Goal: Information Seeking & Learning: Learn about a topic

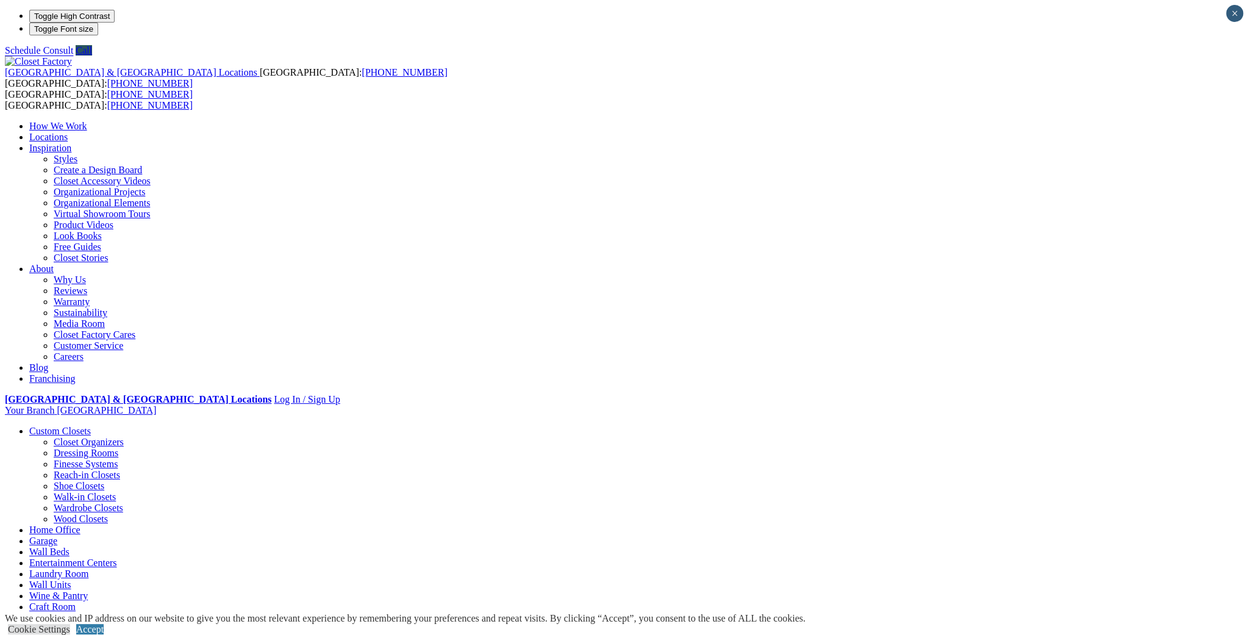
click at [151, 209] on link "Virtual Showroom Tours" at bounding box center [102, 214] width 97 height 10
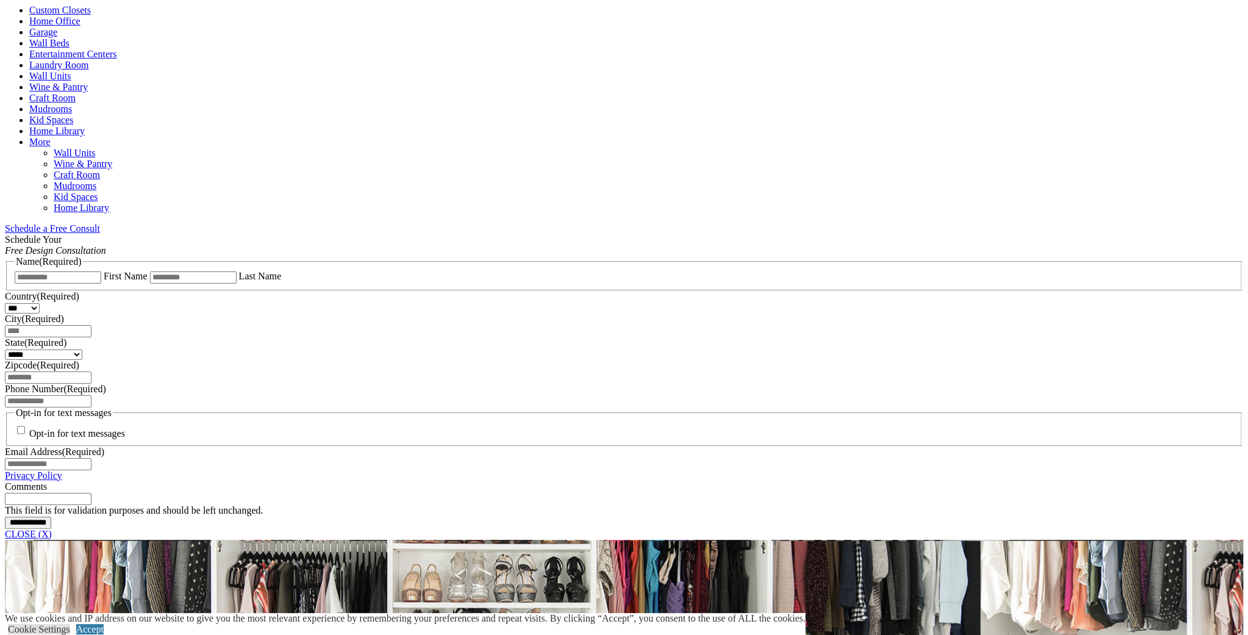
scroll to position [499, 0]
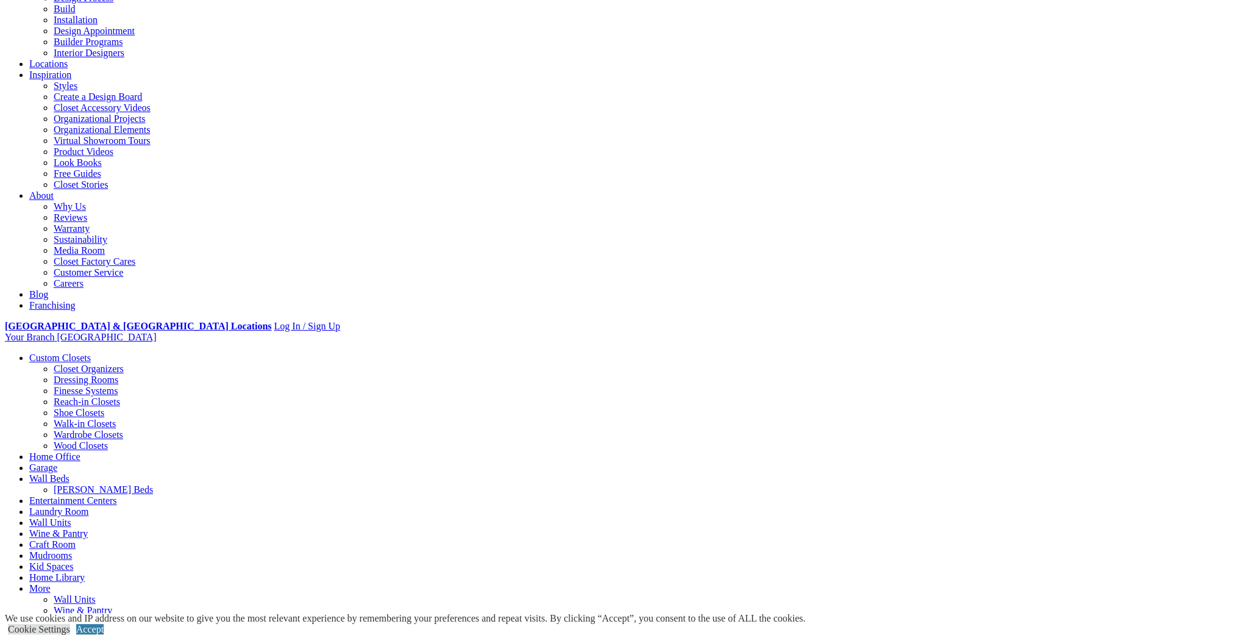
scroll to position [166, 0]
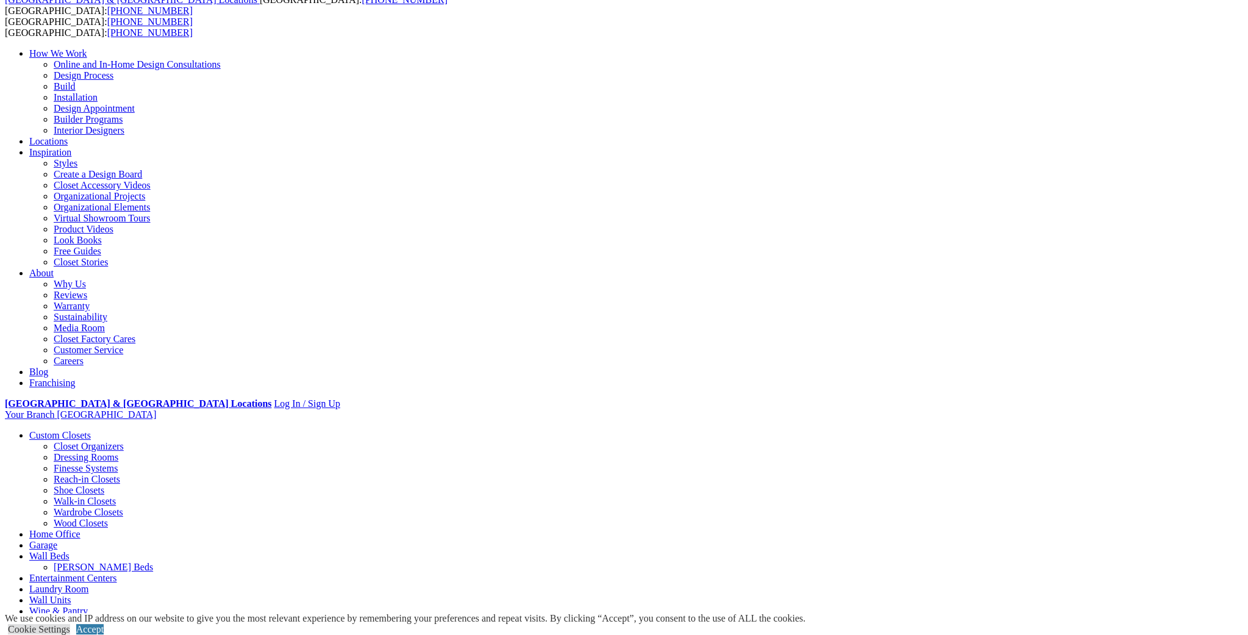
scroll to position [110, 0]
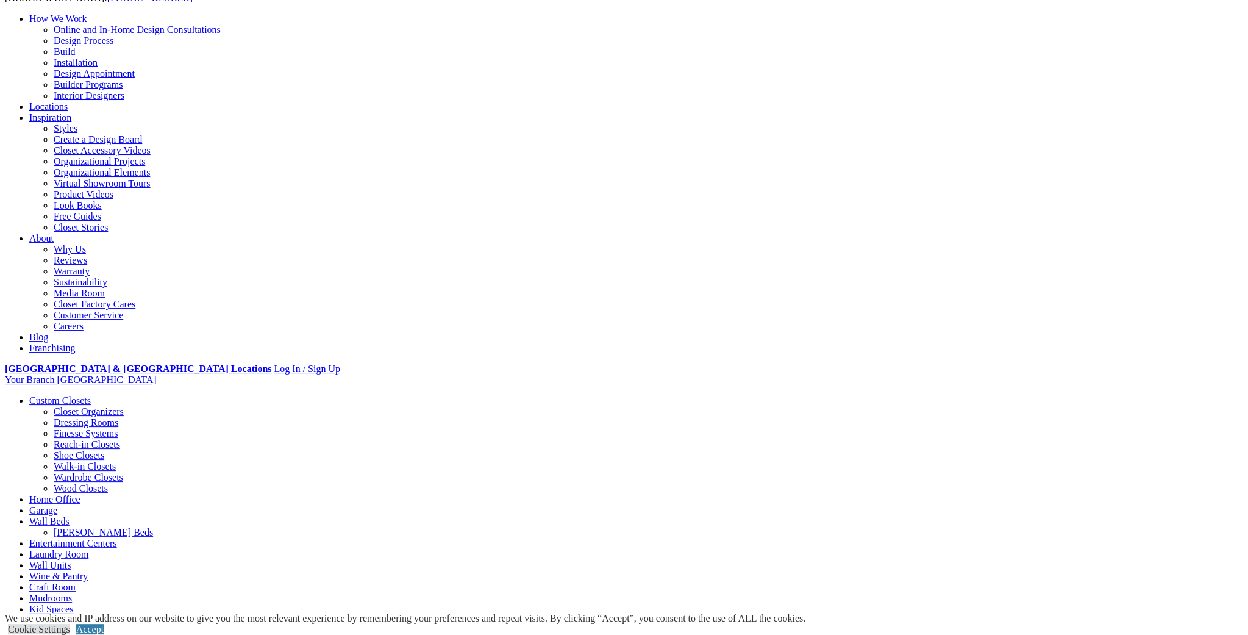
scroll to position [110, 0]
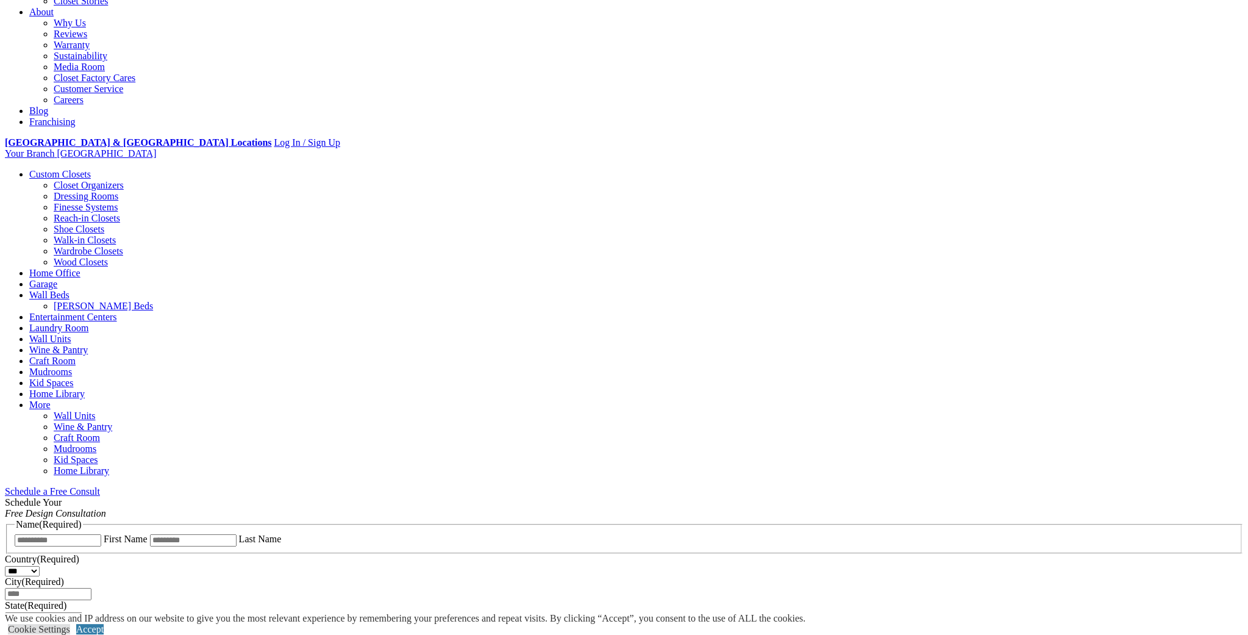
scroll to position [332, 0]
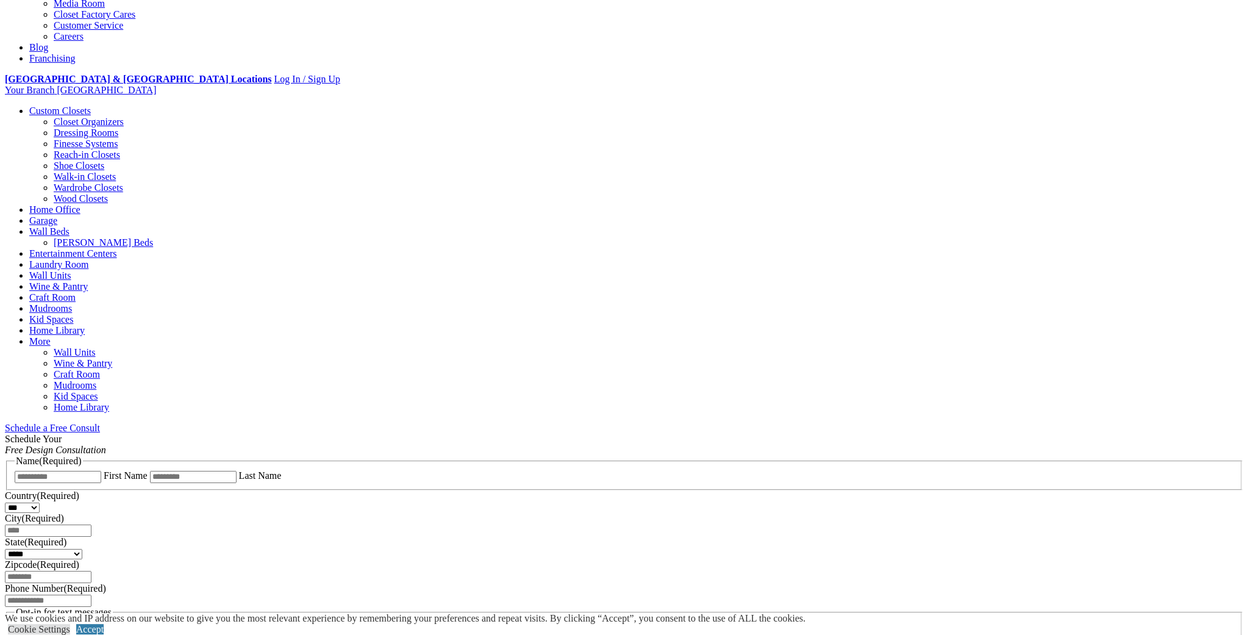
scroll to position [388, 0]
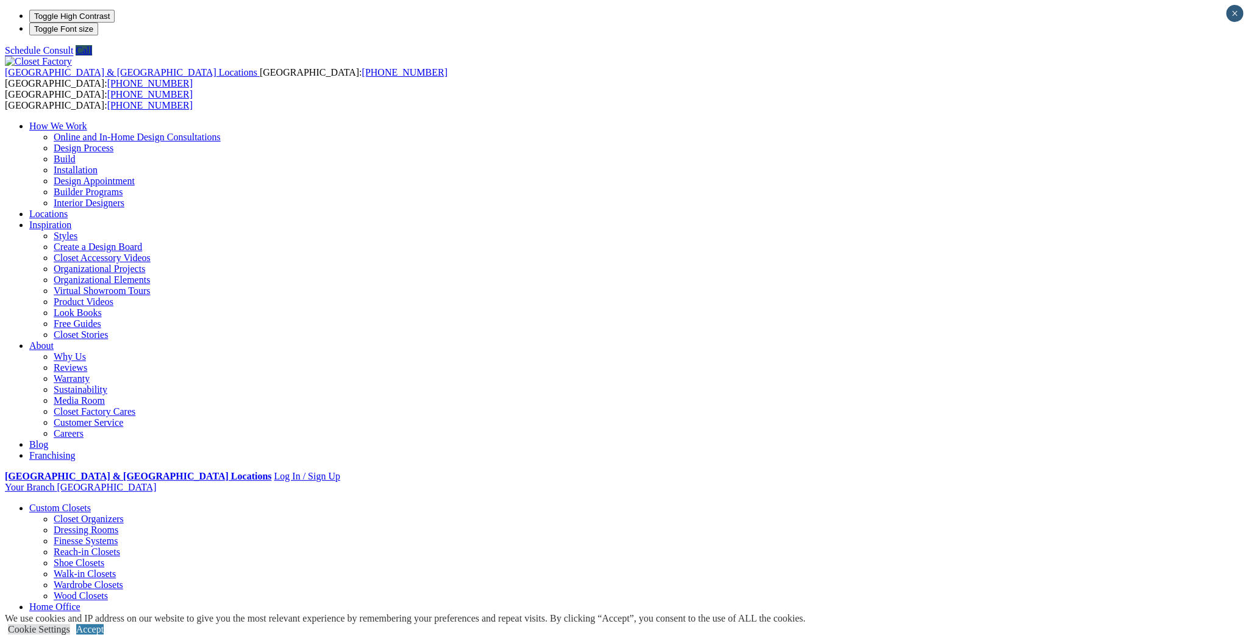
drag, startPoint x: 804, startPoint y: 327, endPoint x: 932, endPoint y: 316, distance: 128.0
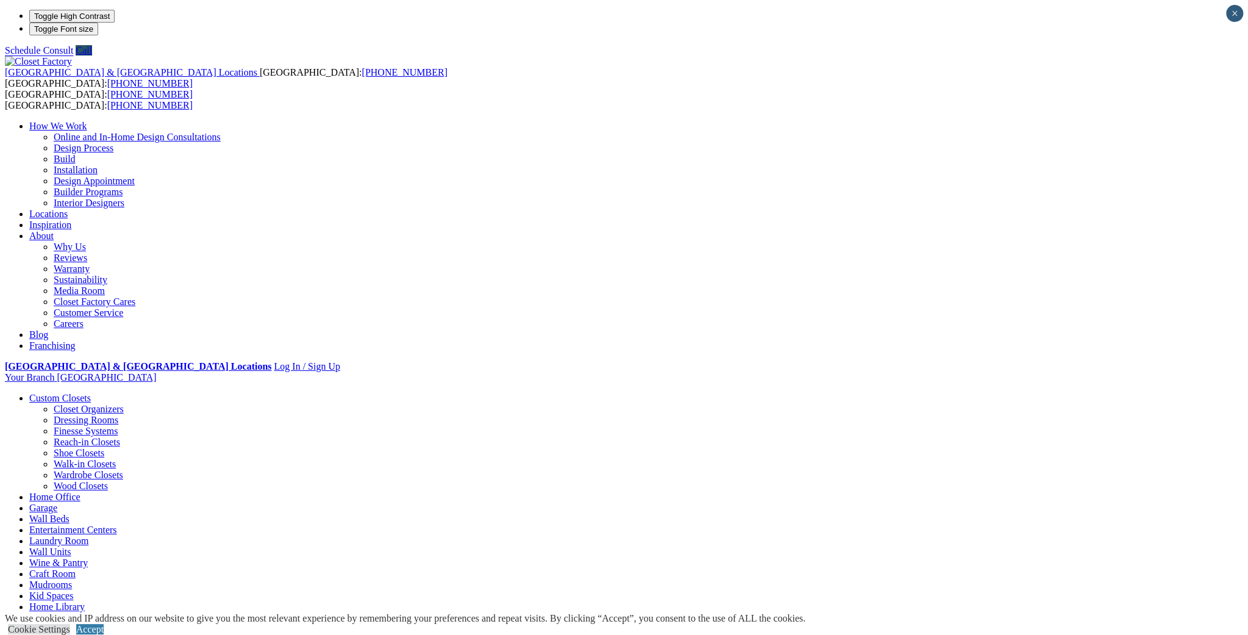
click at [116, 459] on link "Walk-in Closets" at bounding box center [85, 464] width 62 height 10
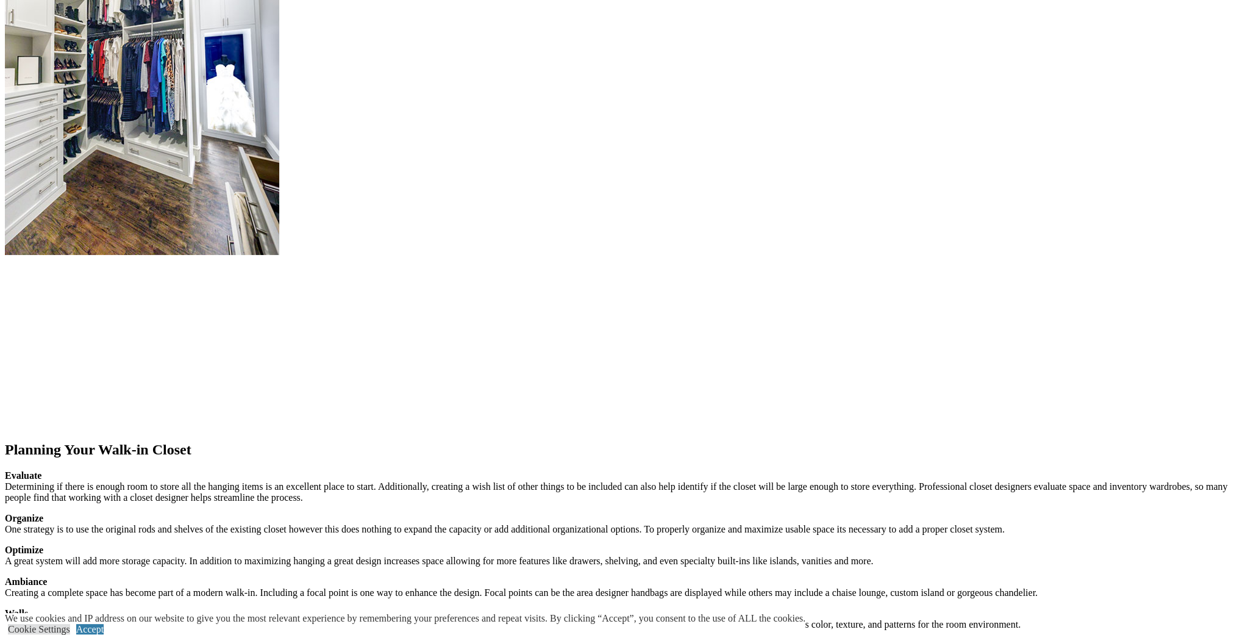
scroll to position [1441, 0]
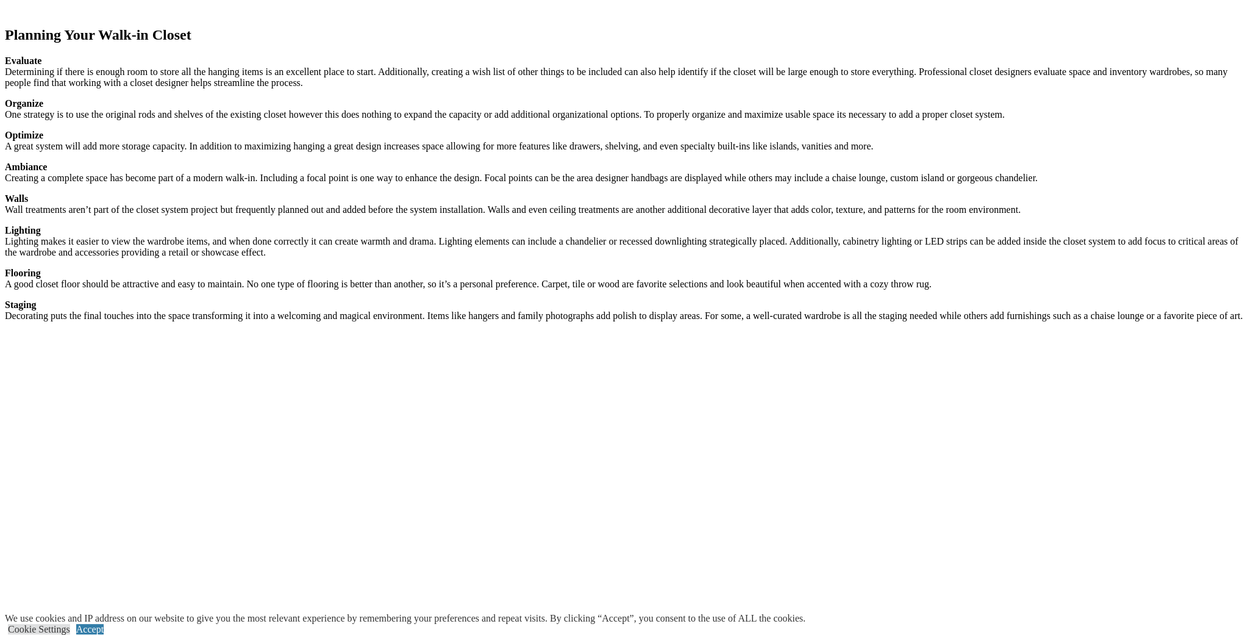
scroll to position [1774, 0]
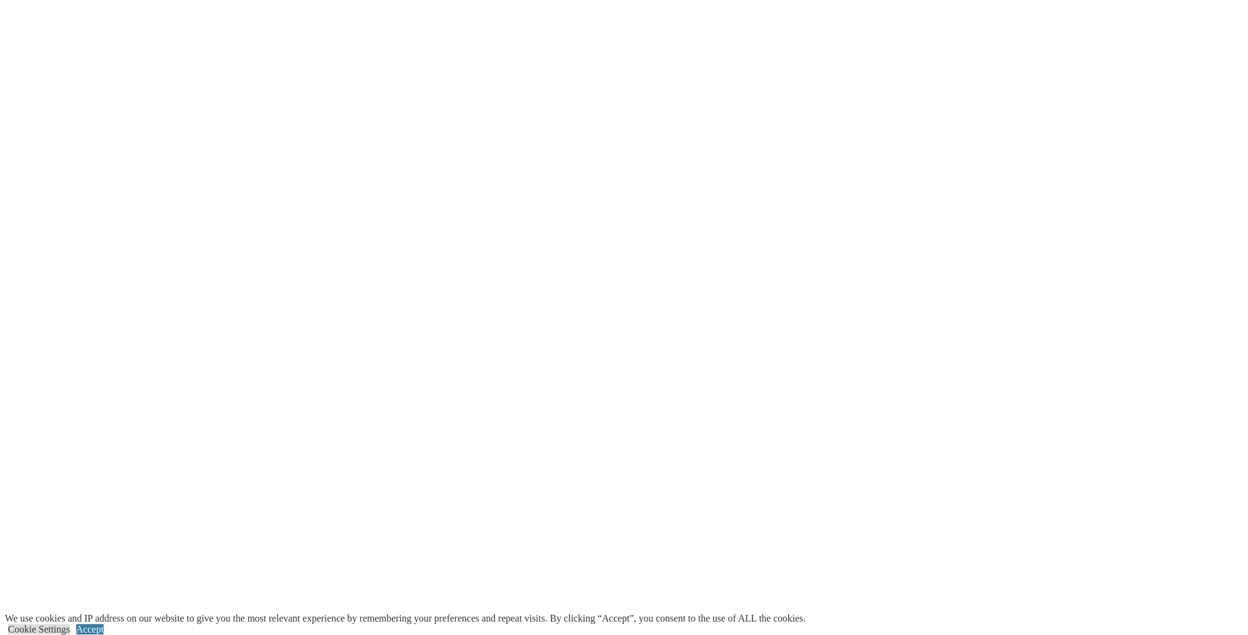
scroll to position [2494, 0]
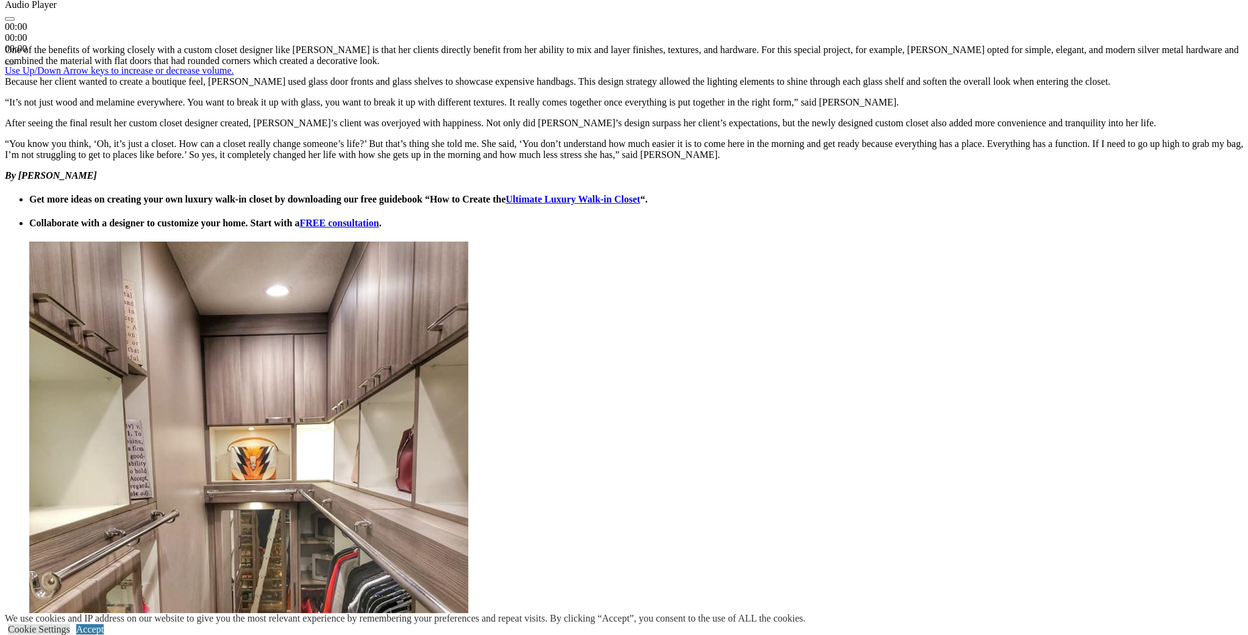
scroll to position [1718, 0]
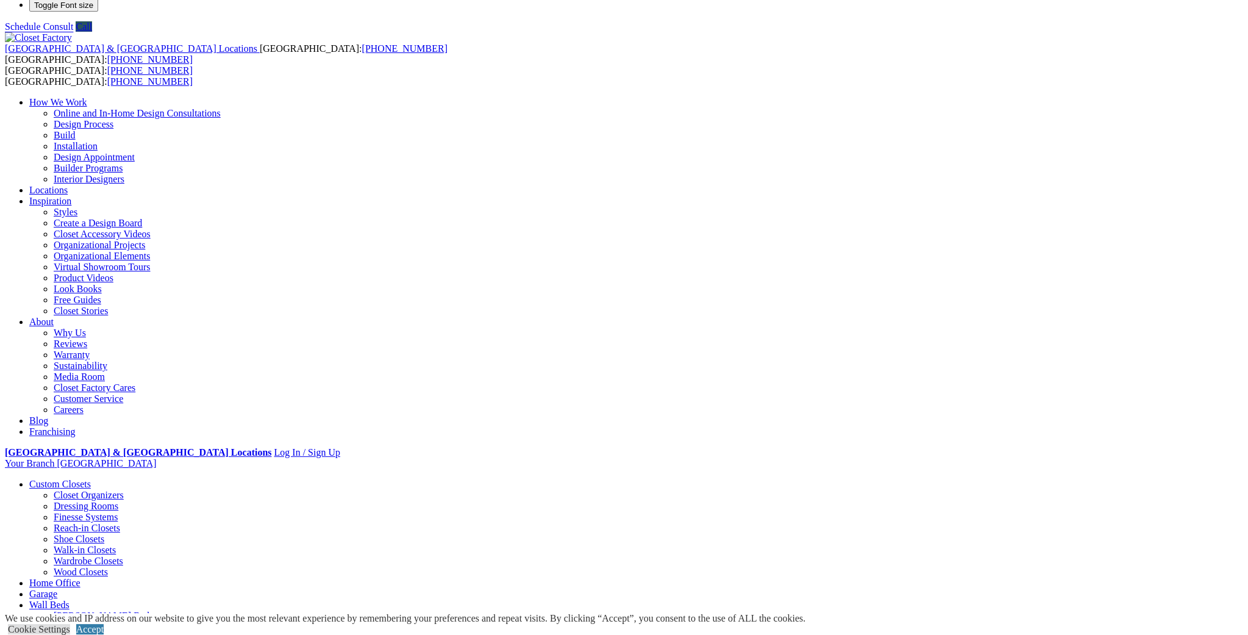
scroll to position [0, 0]
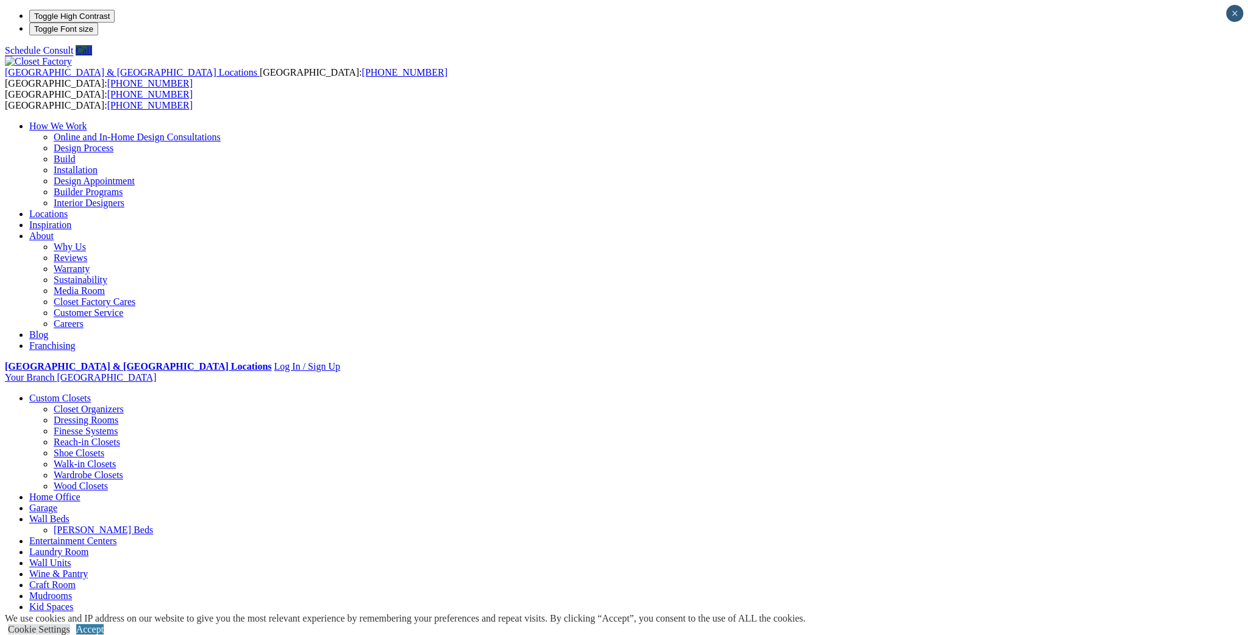
click at [113, 143] on link "Design Process" at bounding box center [84, 148] width 60 height 10
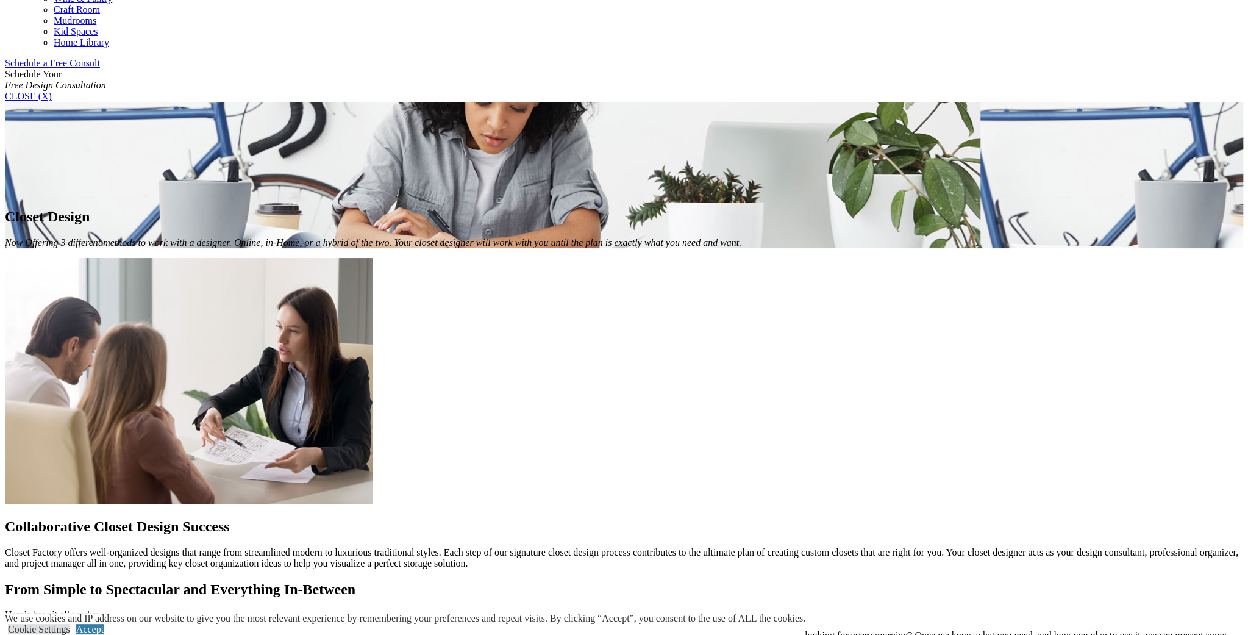
scroll to position [720, 0]
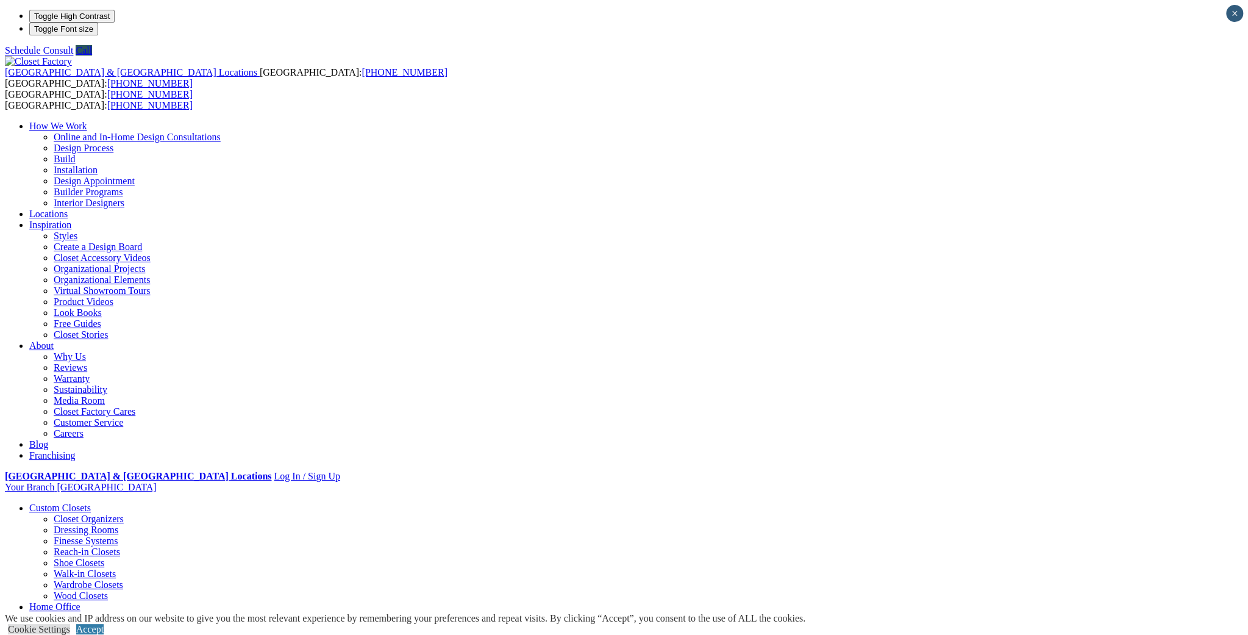
click at [91, 502] on link "Custom Closets" at bounding box center [60, 507] width 62 height 10
click at [116, 568] on link "Walk-in Closets" at bounding box center [85, 573] width 62 height 10
